Goal: Task Accomplishment & Management: Manage account settings

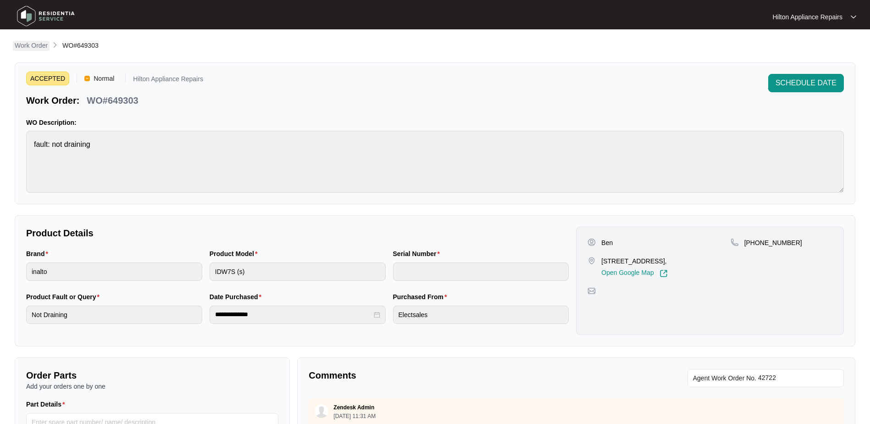
drag, startPoint x: 21, startPoint y: 43, endPoint x: 35, endPoint y: 46, distance: 14.6
click at [21, 43] on p "Work Order" at bounding box center [31, 45] width 33 height 9
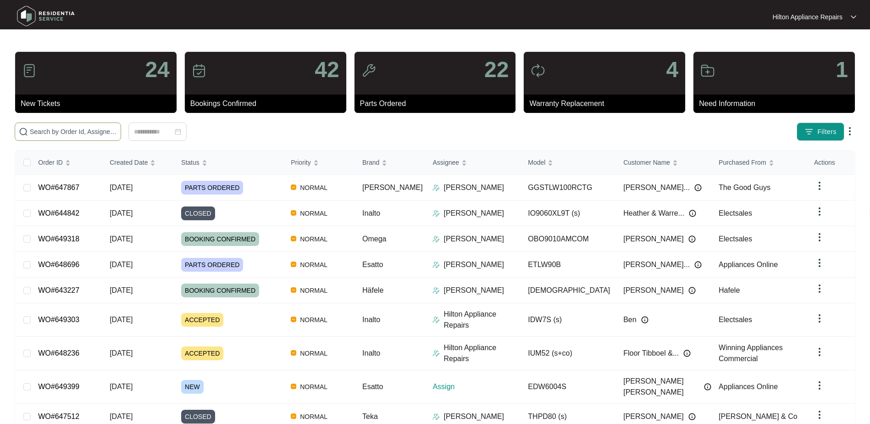
click at [50, 135] on input "text" at bounding box center [73, 132] width 87 height 10
paste input "649399"
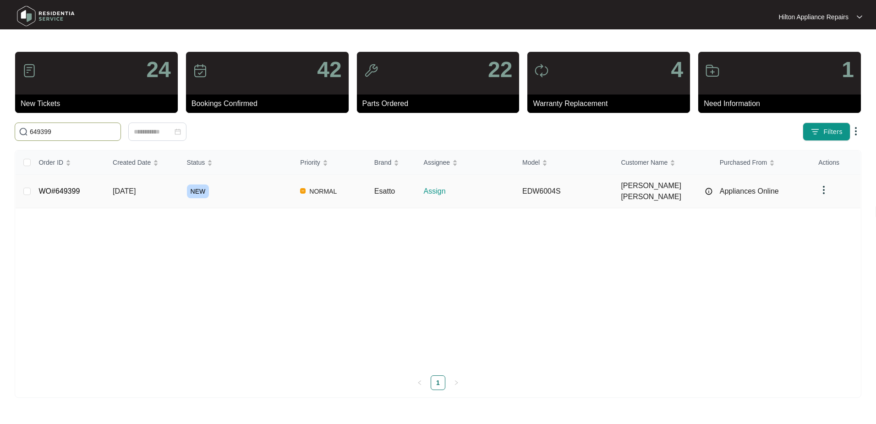
type input "649399"
click at [136, 187] on span "[DATE]" at bounding box center [124, 191] width 23 height 8
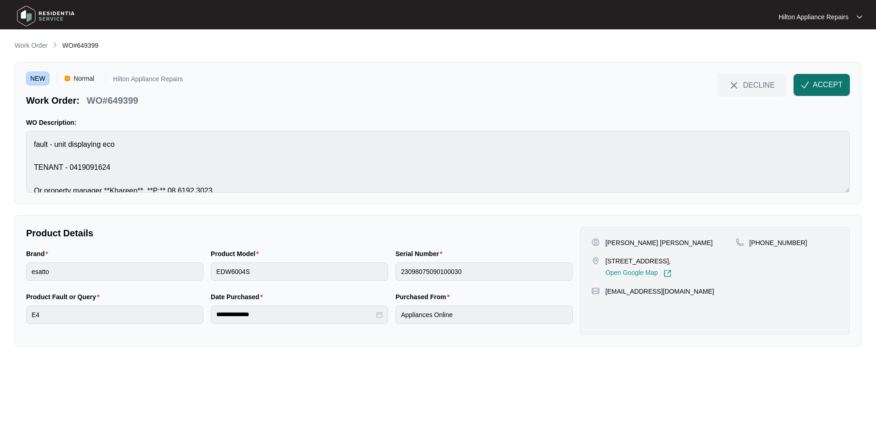
click at [828, 83] on span "ACCEPT" at bounding box center [828, 84] width 30 height 11
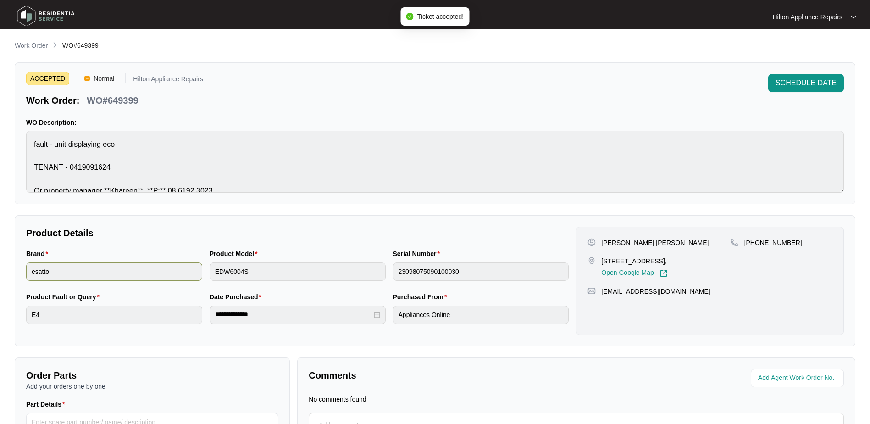
click at [199, 265] on div "Brand esatto Product Model EDW6004S Serial Number 23098075090100030" at bounding box center [297, 269] width 550 height 43
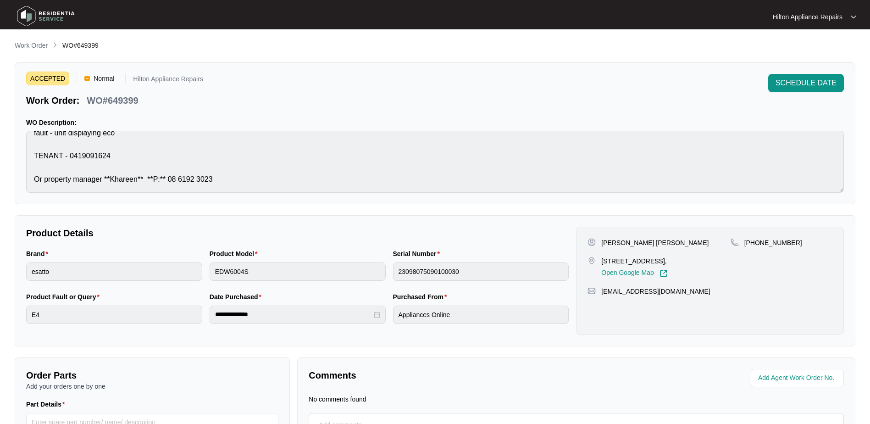
drag, startPoint x: 678, startPoint y: 263, endPoint x: 602, endPoint y: 261, distance: 76.1
click at [602, 261] on p "[STREET_ADDRESS]," at bounding box center [634, 260] width 66 height 9
copy p "14 Bromsgrove St Wellard"
drag, startPoint x: 790, startPoint y: 242, endPoint x: 756, endPoint y: 238, distance: 34.6
click at [756, 238] on div "[PHONE_NUMBER]" at bounding box center [781, 242] width 102 height 9
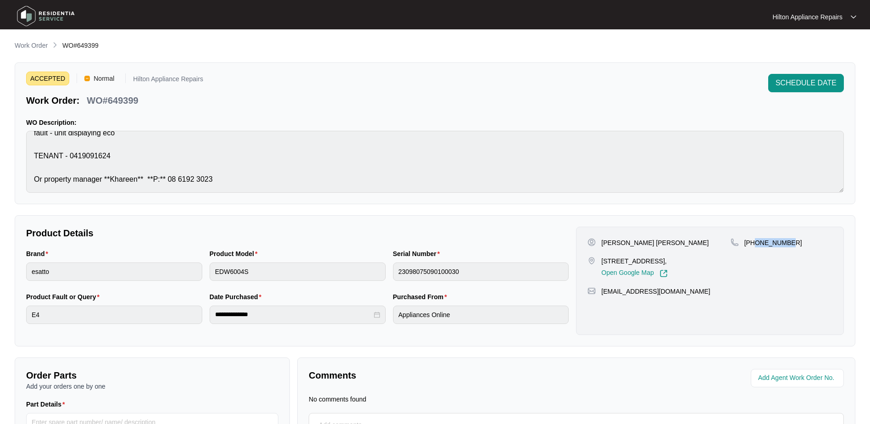
copy p "419091624"
drag, startPoint x: 705, startPoint y: 294, endPoint x: 599, endPoint y: 295, distance: 105.9
click at [599, 295] on div "[EMAIL_ADDRESS][DOMAIN_NAME]" at bounding box center [709, 291] width 245 height 9
copy p "[EMAIL_ADDRESS][DOMAIN_NAME]"
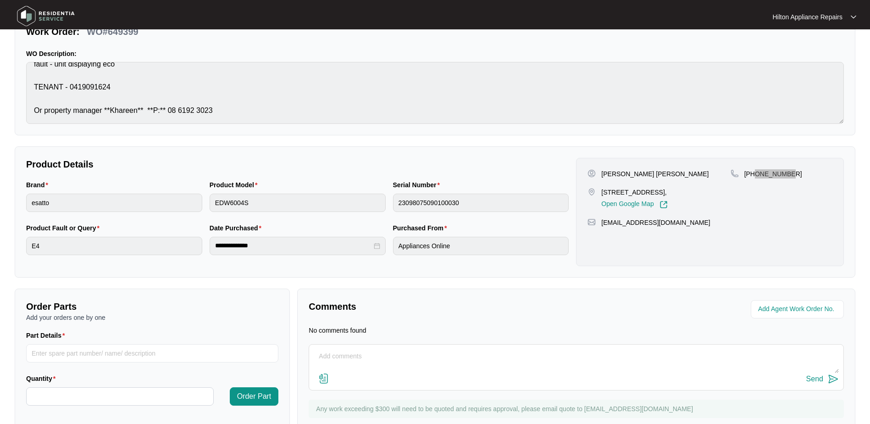
scroll to position [46, 0]
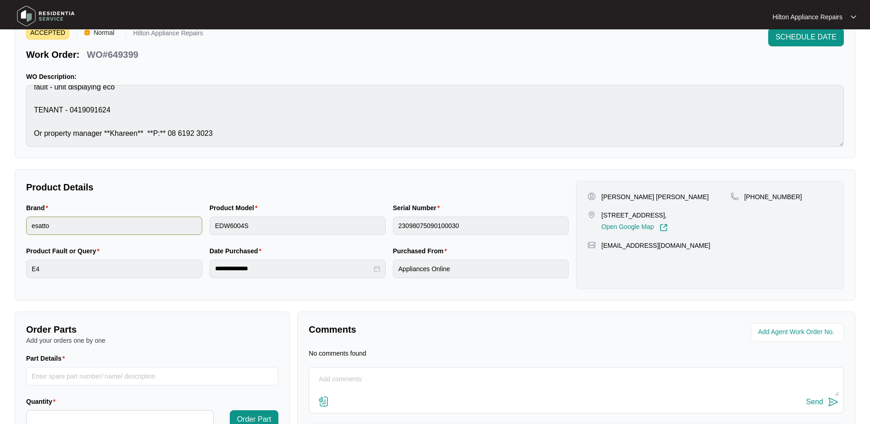
click at [168, 219] on div "Brand esatto Product Model EDW6004S Serial Number 23098075090100030" at bounding box center [297, 224] width 550 height 43
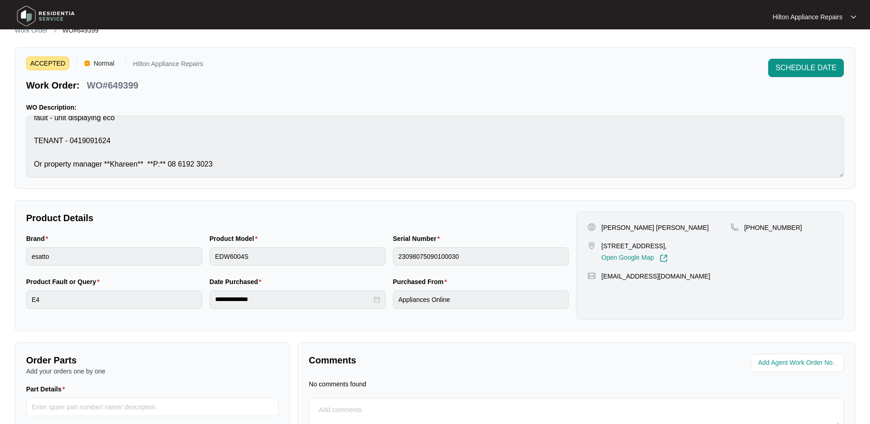
scroll to position [0, 0]
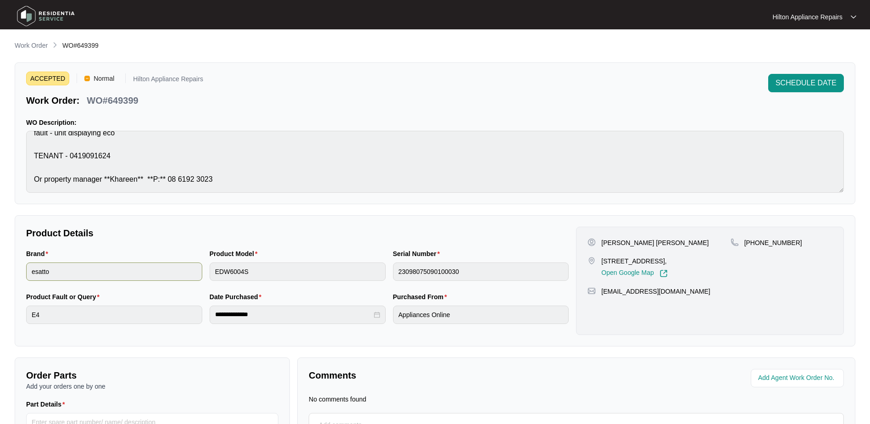
click at [198, 273] on div "Brand esatto Product Model EDW6004S Serial Number 23098075090100030" at bounding box center [297, 269] width 550 height 43
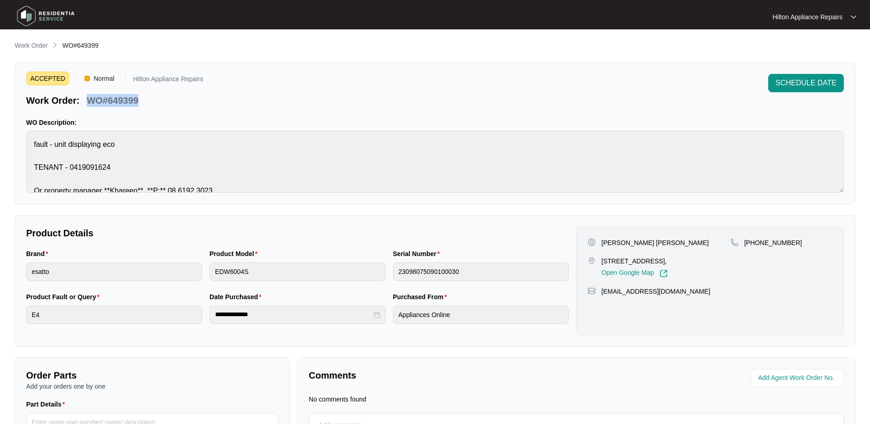
drag, startPoint x: 157, startPoint y: 99, endPoint x: 85, endPoint y: 103, distance: 72.1
click at [85, 103] on div "Work Order: WO#649399" at bounding box center [114, 99] width 177 height 16
copy p "WO#649399"
click at [784, 376] on input "string" at bounding box center [798, 377] width 80 height 11
drag, startPoint x: 779, startPoint y: 379, endPoint x: 785, endPoint y: 379, distance: 5.5
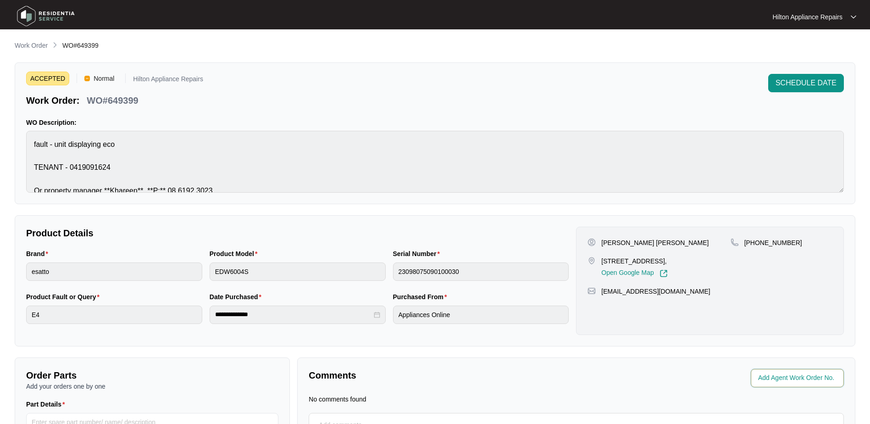
click at [780, 379] on input "string" at bounding box center [798, 377] width 80 height 11
type input "42735"
click at [563, 376] on p "Comments" at bounding box center [439, 375] width 261 height 13
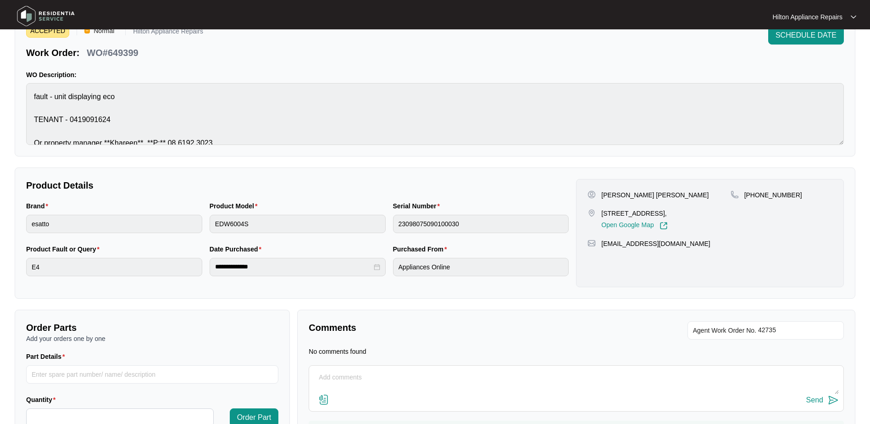
scroll to position [99, 0]
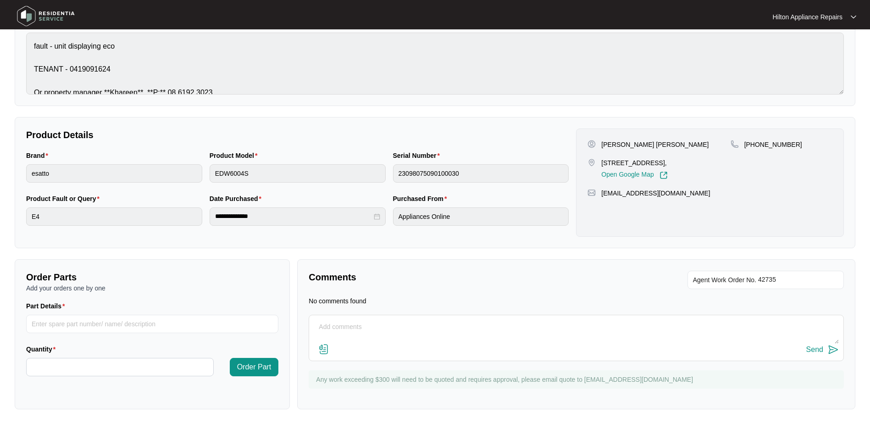
drag, startPoint x: 356, startPoint y: 321, endPoint x: 364, endPoint y: 321, distance: 8.3
click at [357, 321] on textarea at bounding box center [576, 332] width 525 height 24
paste textarea "Called [PHONE_NUMBER], it's out of business number and was advised to call back…"
type textarea "Called [PHONE_NUMBER], it's out of business number and was advised to call back…"
click at [807, 346] on div "Send" at bounding box center [814, 349] width 17 height 8
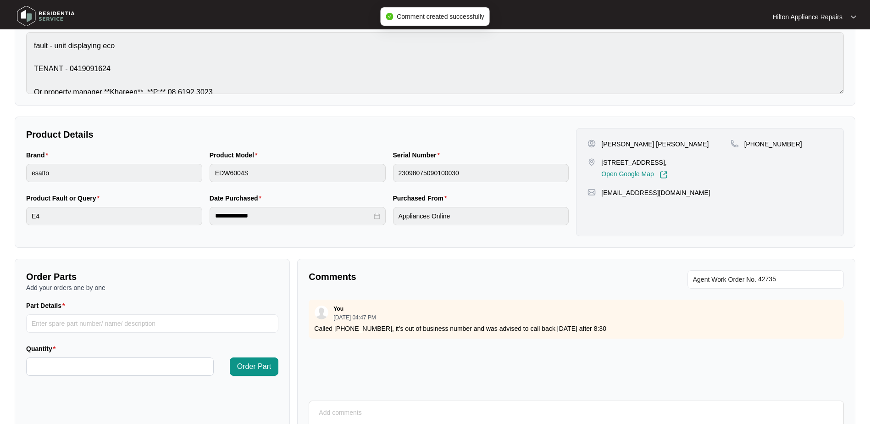
scroll to position [53, 0]
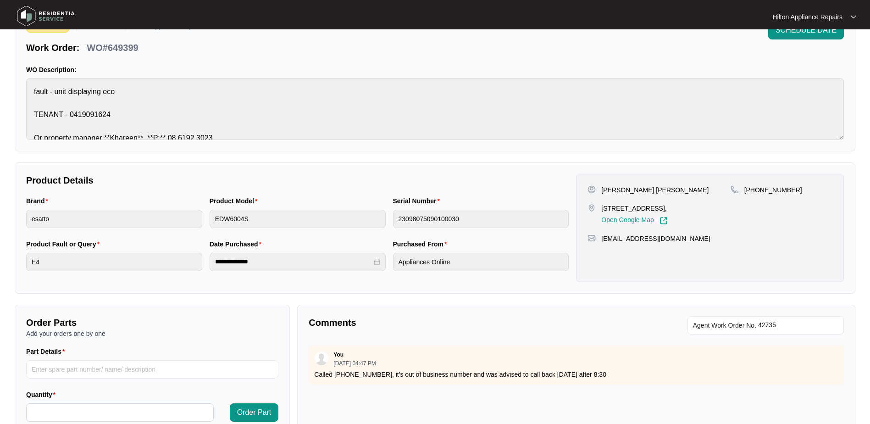
click at [835, 62] on div "ACCEPTED Normal Hilton Appliance Repairs Work Order: WO#649399 SCHEDULE DATE WO…" at bounding box center [435, 81] width 840 height 142
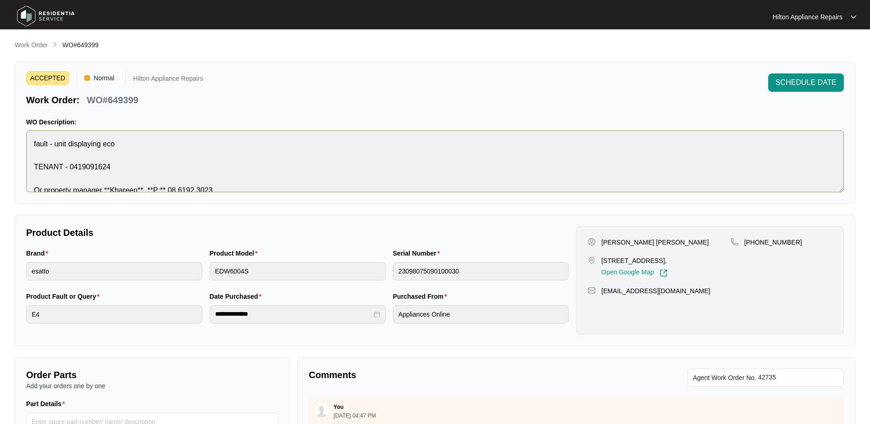
scroll to position [0, 0]
drag, startPoint x: 803, startPoint y: 38, endPoint x: 518, endPoint y: 73, distance: 286.8
click at [518, 73] on div "ACCEPTED Normal Hilton Appliance Repairs Work Order: WO#649399 SCHEDULE DATE WO…" at bounding box center [435, 133] width 840 height 142
click at [631, 49] on div "Work Order WO#649399" at bounding box center [435, 45] width 840 height 11
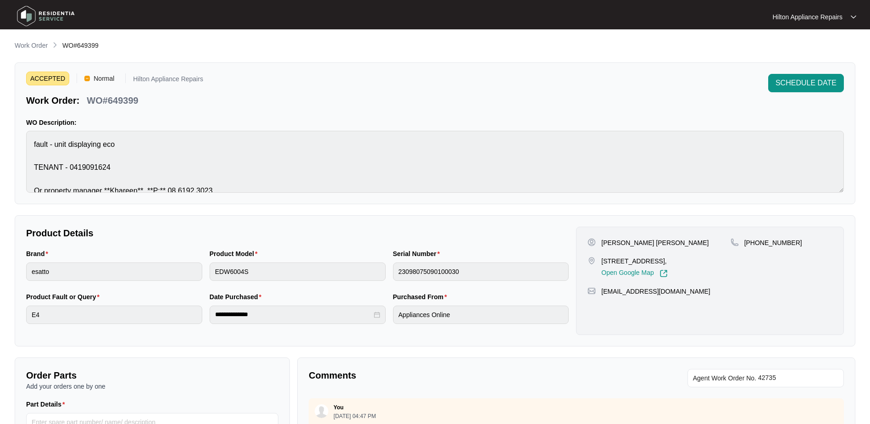
click at [376, 77] on div "ACCEPTED Normal Hilton Appliance Repairs Work Order: WO#649399 SCHEDULE DATE" at bounding box center [434, 90] width 817 height 33
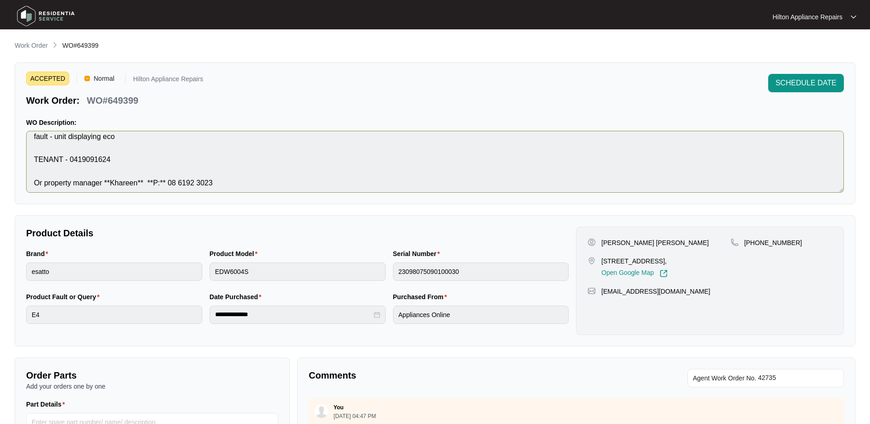
scroll to position [11, 0]
